Goal: Information Seeking & Learning: Find specific fact

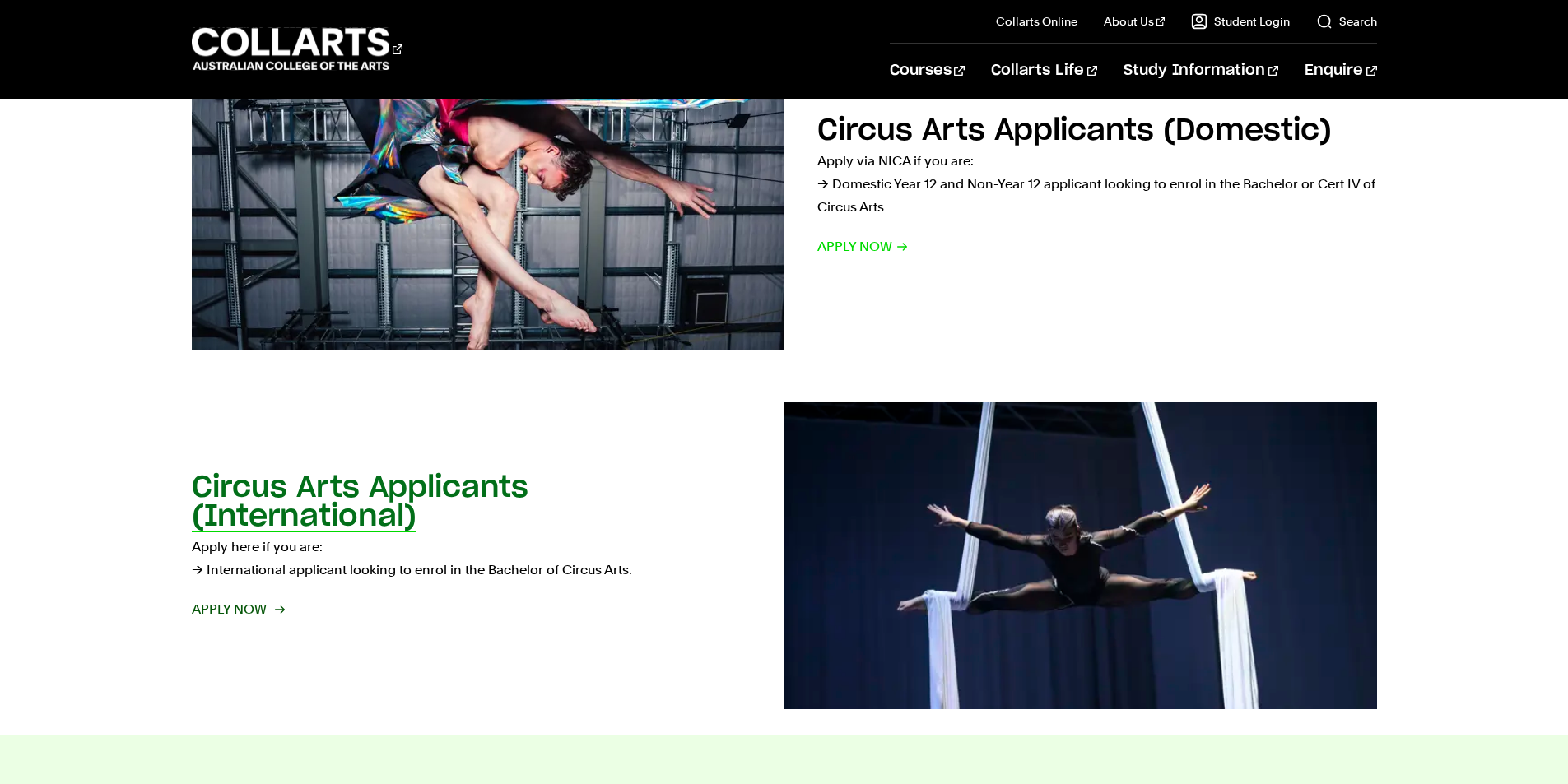
scroll to position [1398, 0]
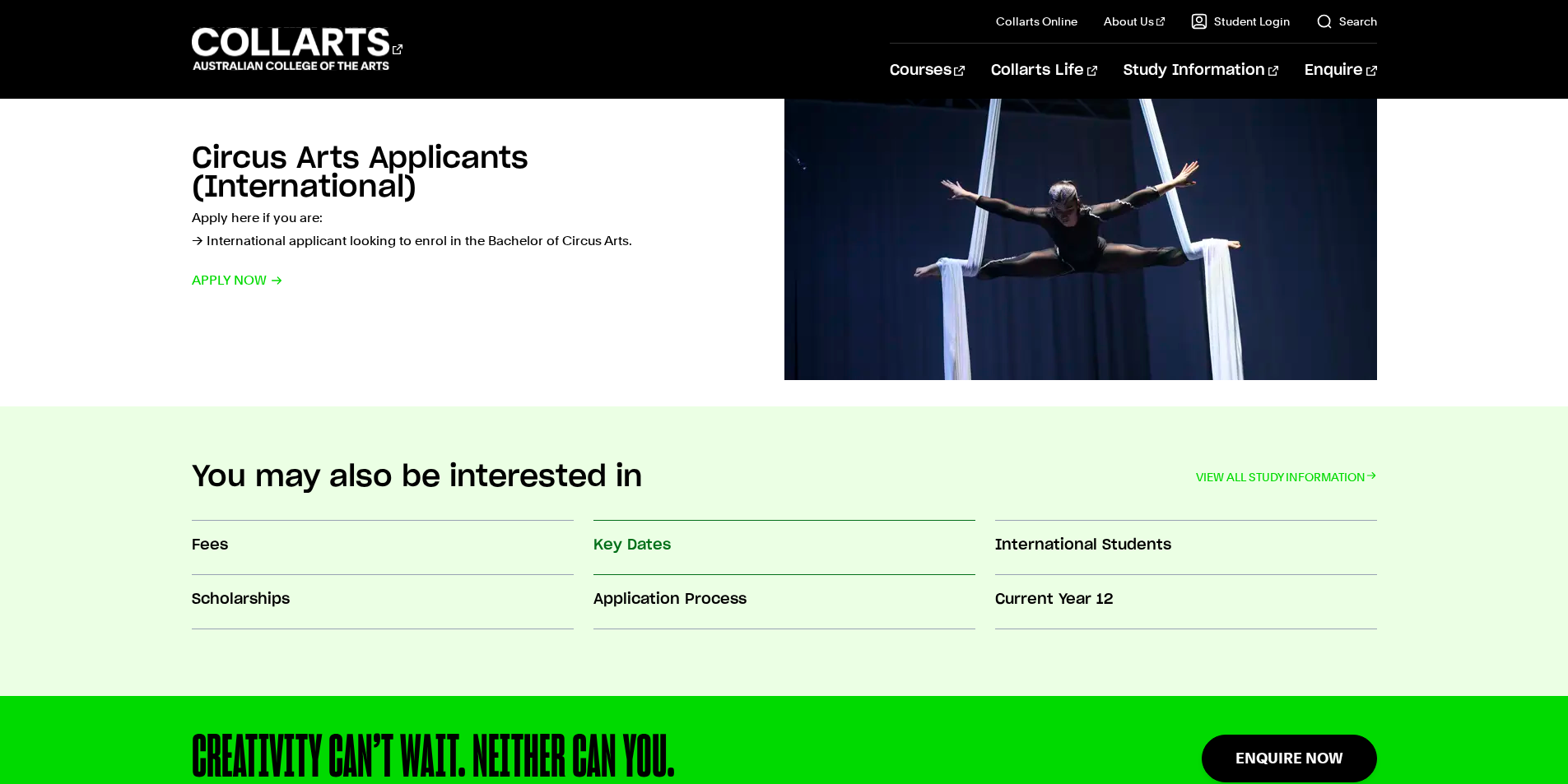
click at [666, 562] on link "Key Dates" at bounding box center [784, 549] width 382 height 55
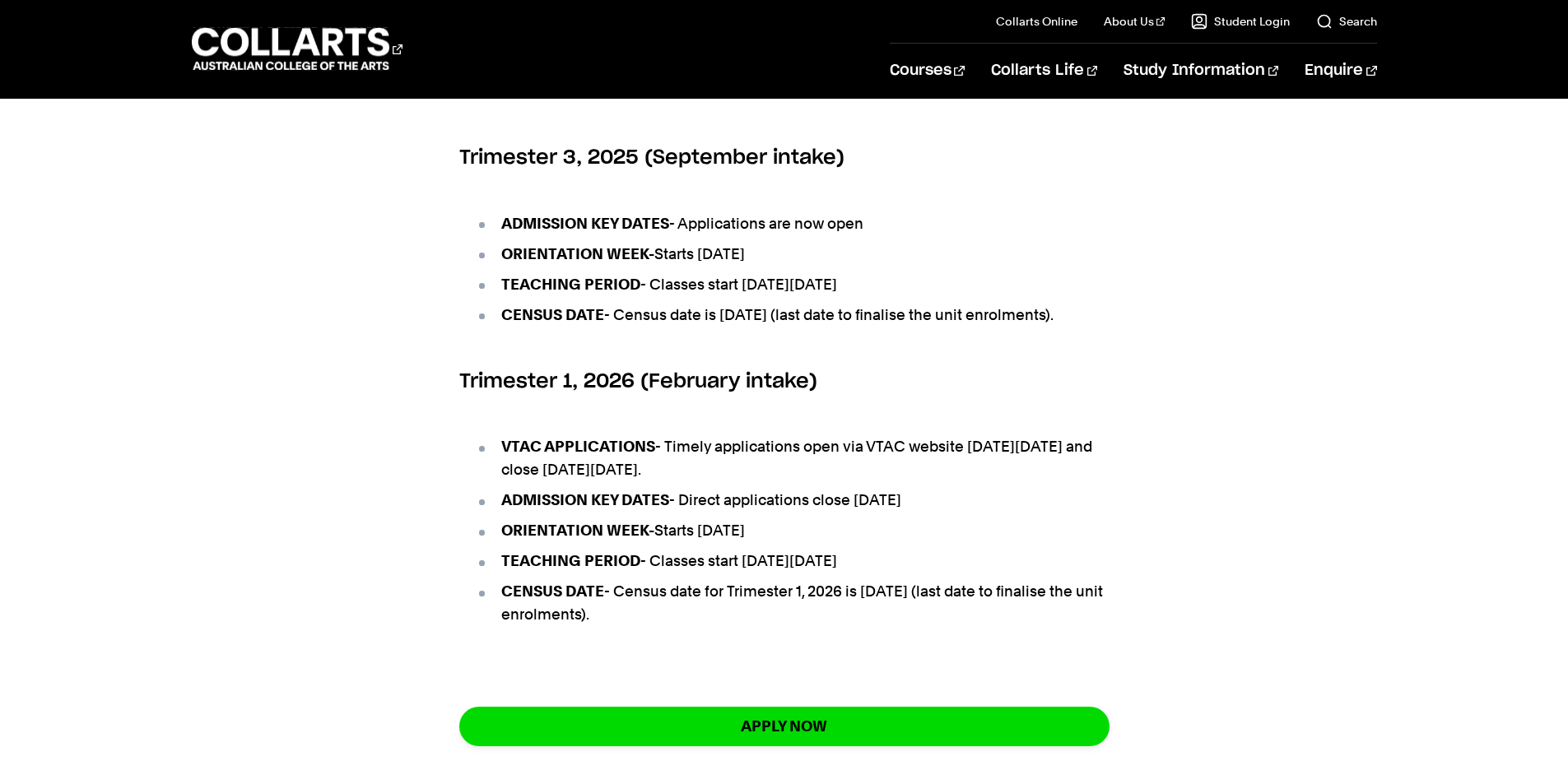
scroll to position [905, 0]
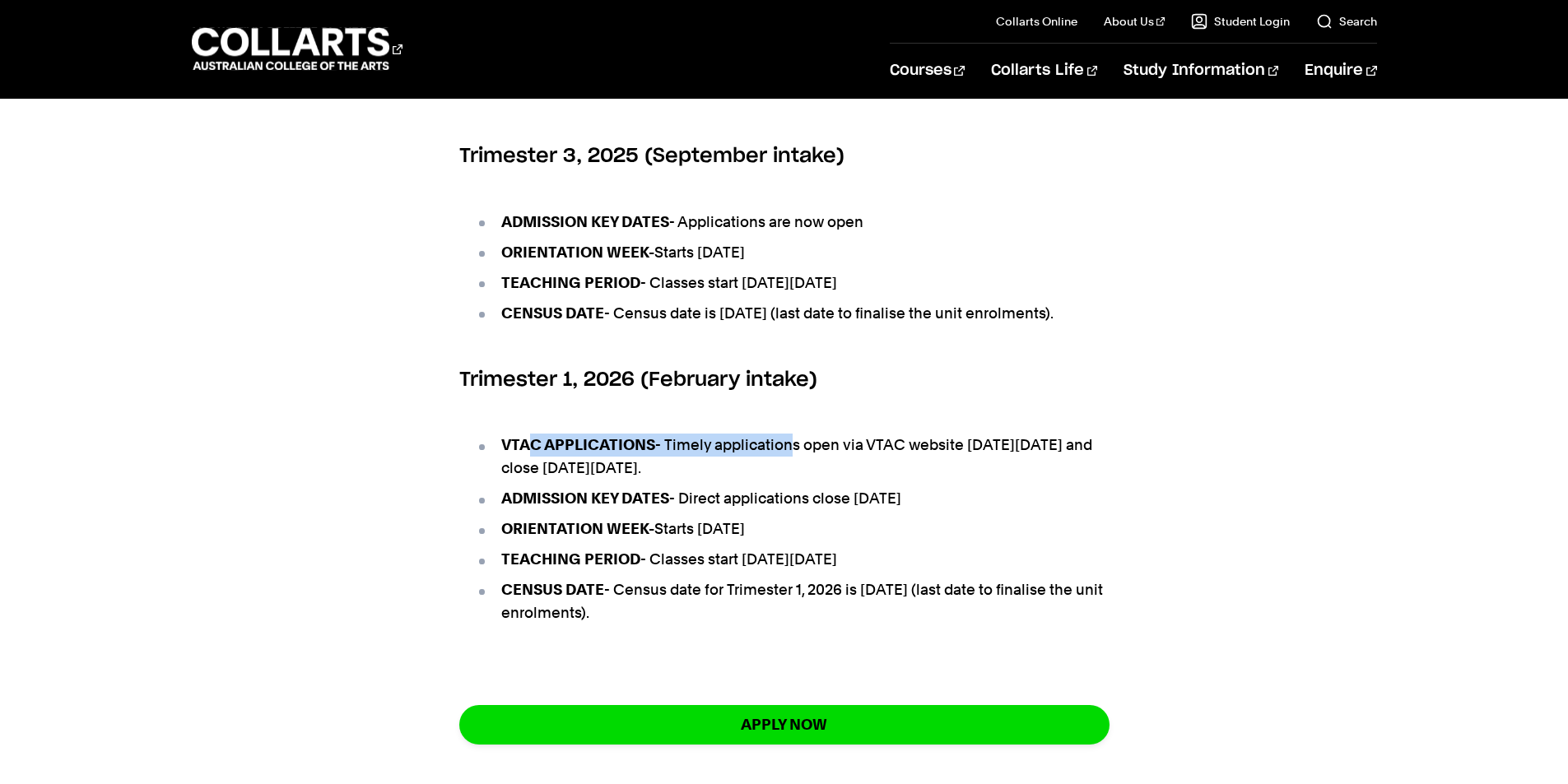
drag, startPoint x: 548, startPoint y: 493, endPoint x: 807, endPoint y: 486, distance: 259.1
click at [802, 480] on li "VTAC APPLICATIONS - Timely applications open via VTAC website [DATE][DATE] and …" at bounding box center [792, 457] width 634 height 46
click at [846, 480] on li "VTAC APPLICATIONS - Timely applications open via VTAC website [DATE][DATE] and …" at bounding box center [792, 457] width 634 height 46
drag, startPoint x: 693, startPoint y: 515, endPoint x: 908, endPoint y: 517, distance: 215.0
click at [882, 480] on li "VTAC APPLICATIONS - Timely applications open via VTAC website [DATE][DATE] and …" at bounding box center [792, 457] width 634 height 46
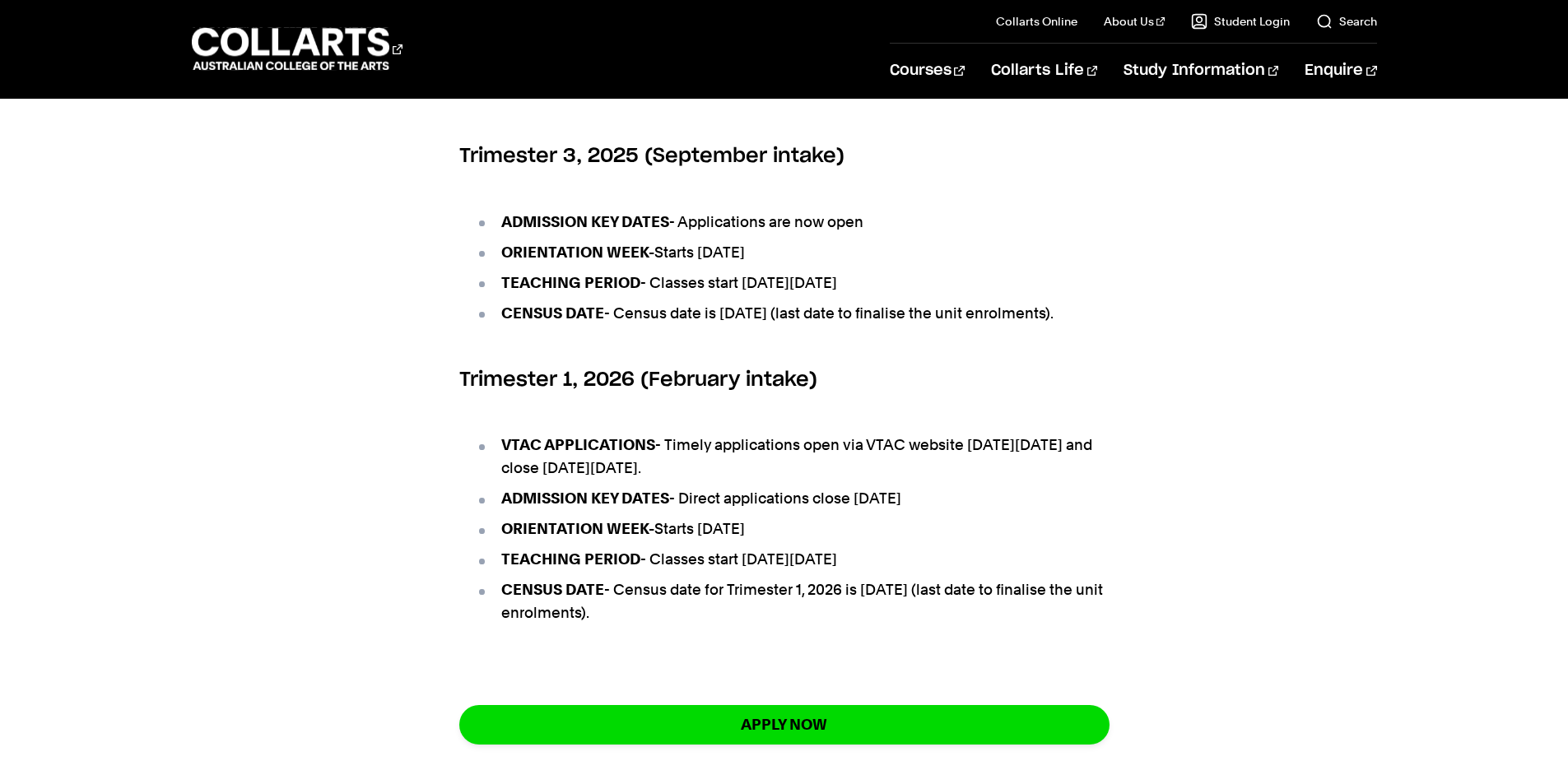
click at [979, 171] on h6 "Trimester 3, 2025 (September intake)" at bounding box center [784, 156] width 651 height 30
click at [1115, 262] on div "Key Dates – Upcoming Intakes Trimester 2, 2025 (May intake) ADMISSION KEY DATES…" at bounding box center [784, 297] width 1452 height 984
